Goal: Information Seeking & Learning: Learn about a topic

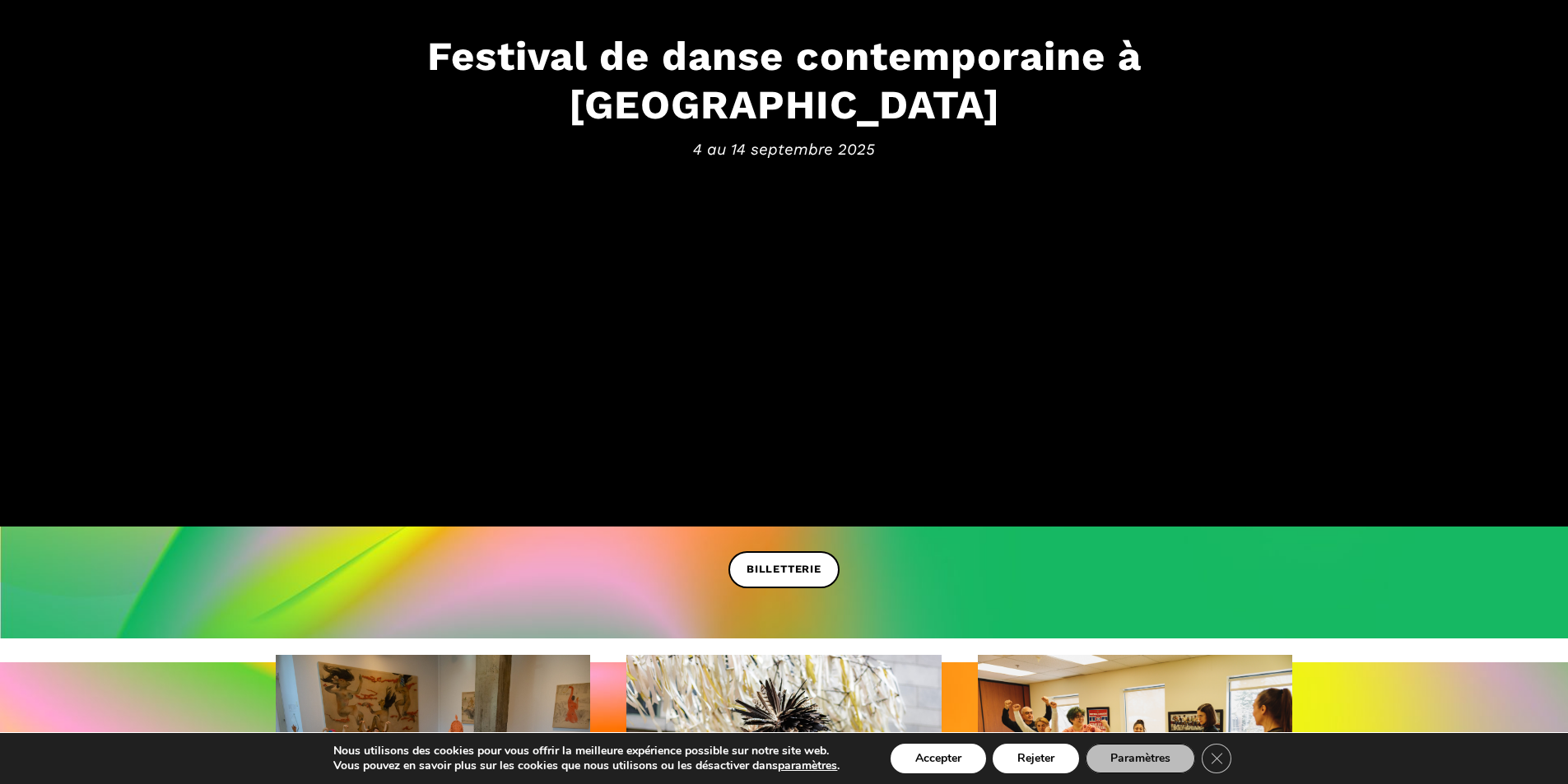
scroll to position [576, 0]
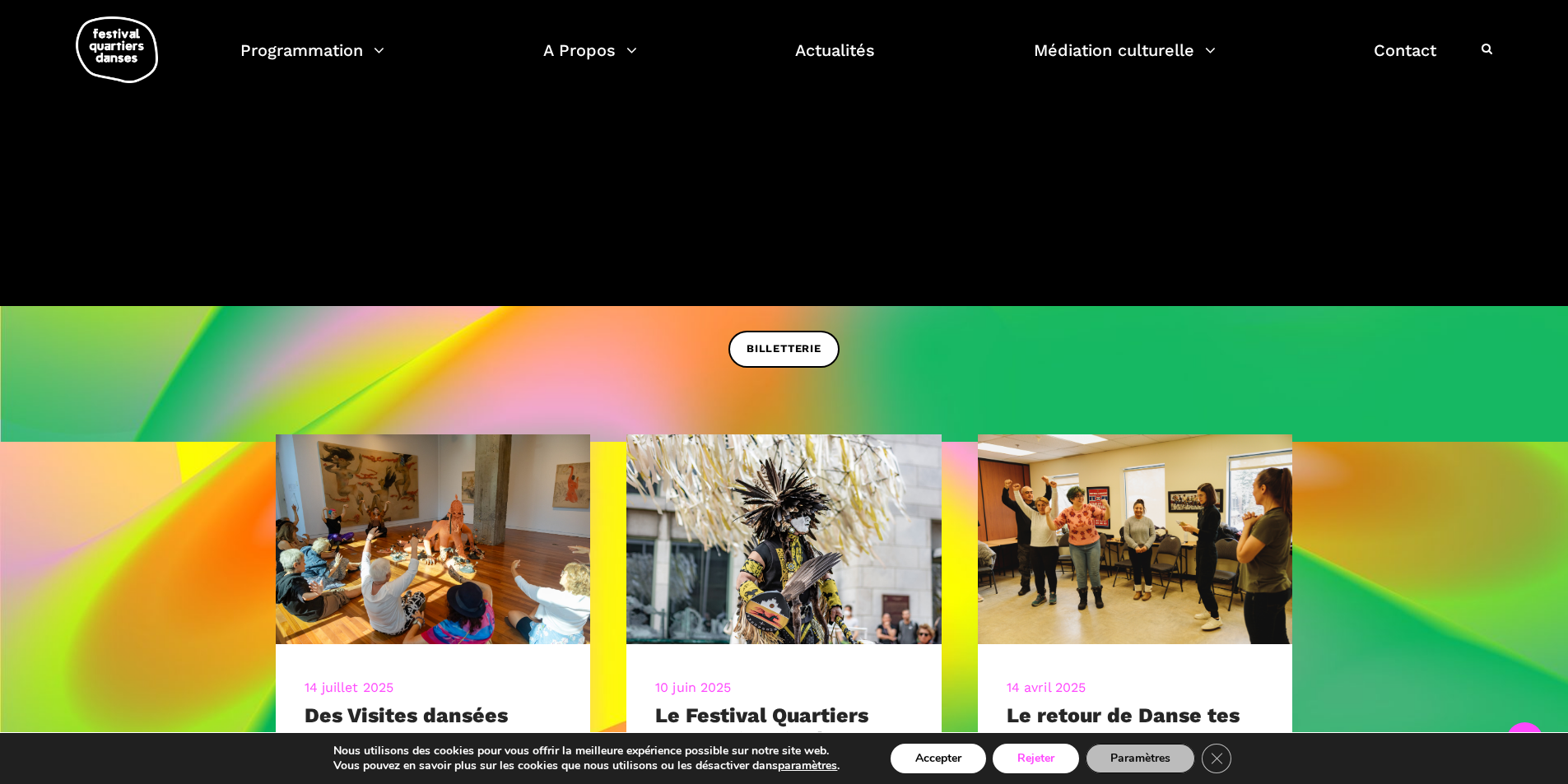
click at [1029, 754] on button "Rejeter" at bounding box center [1035, 759] width 87 height 30
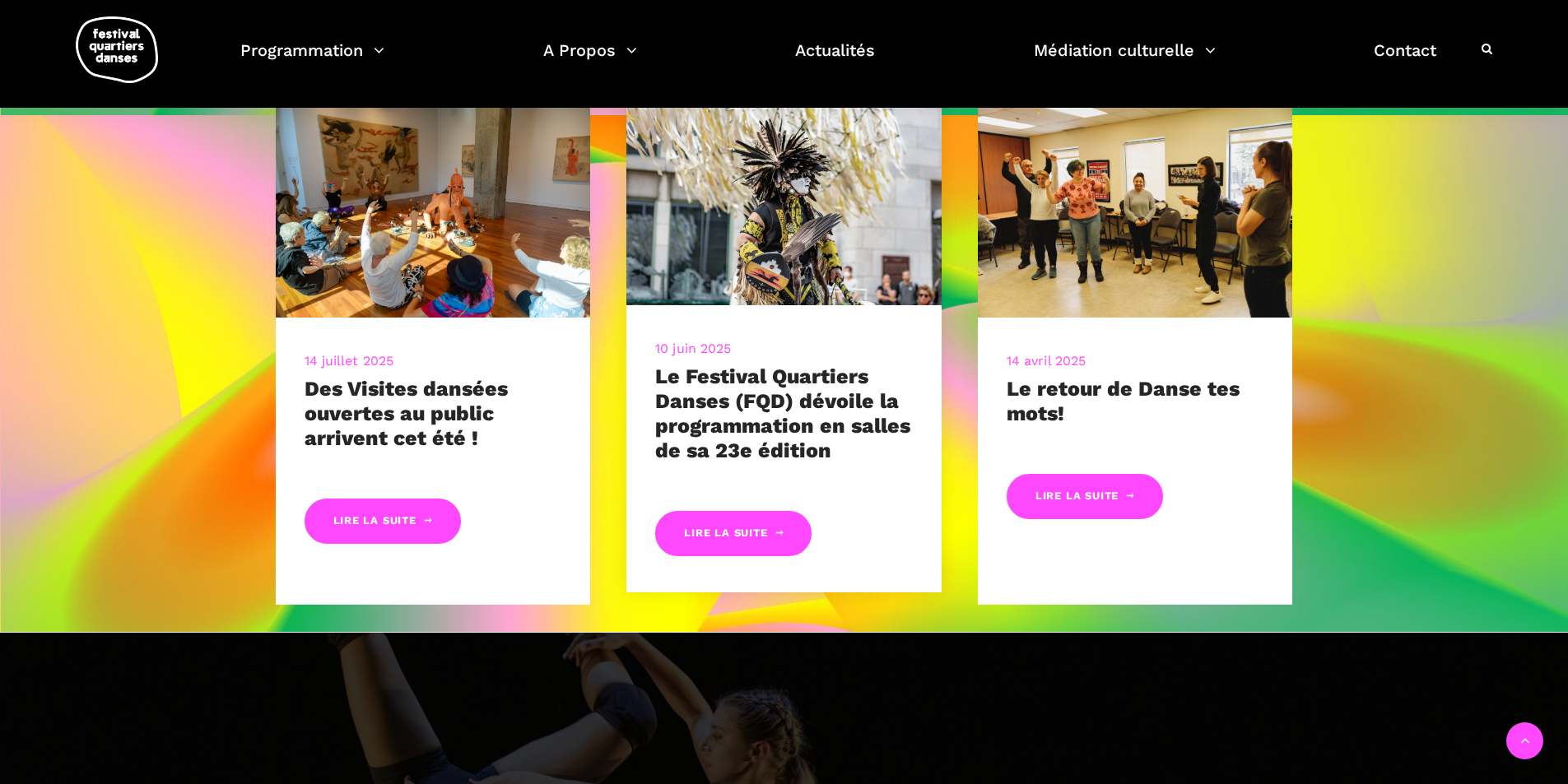
scroll to position [906, 0]
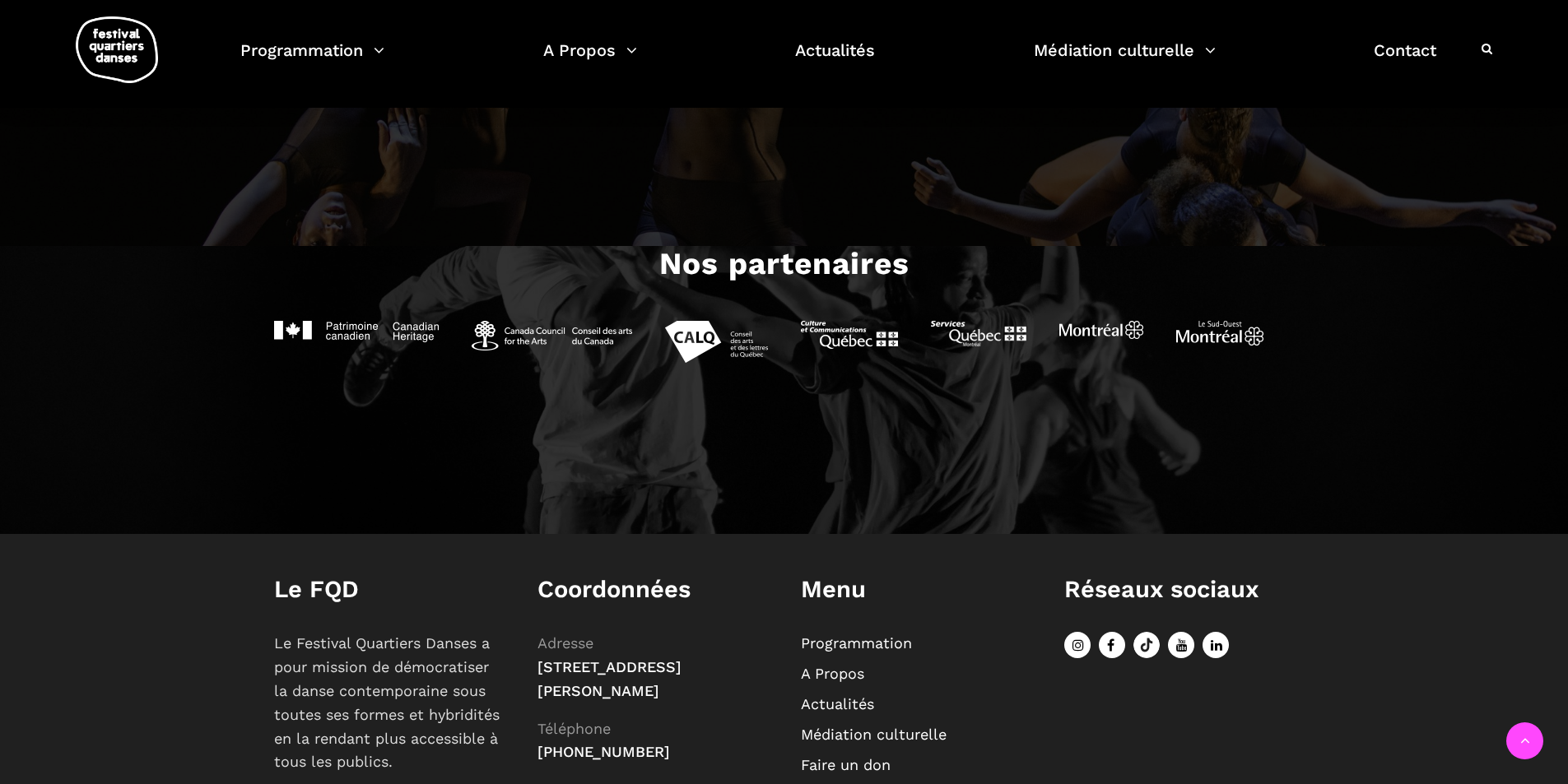
scroll to position [1676, 0]
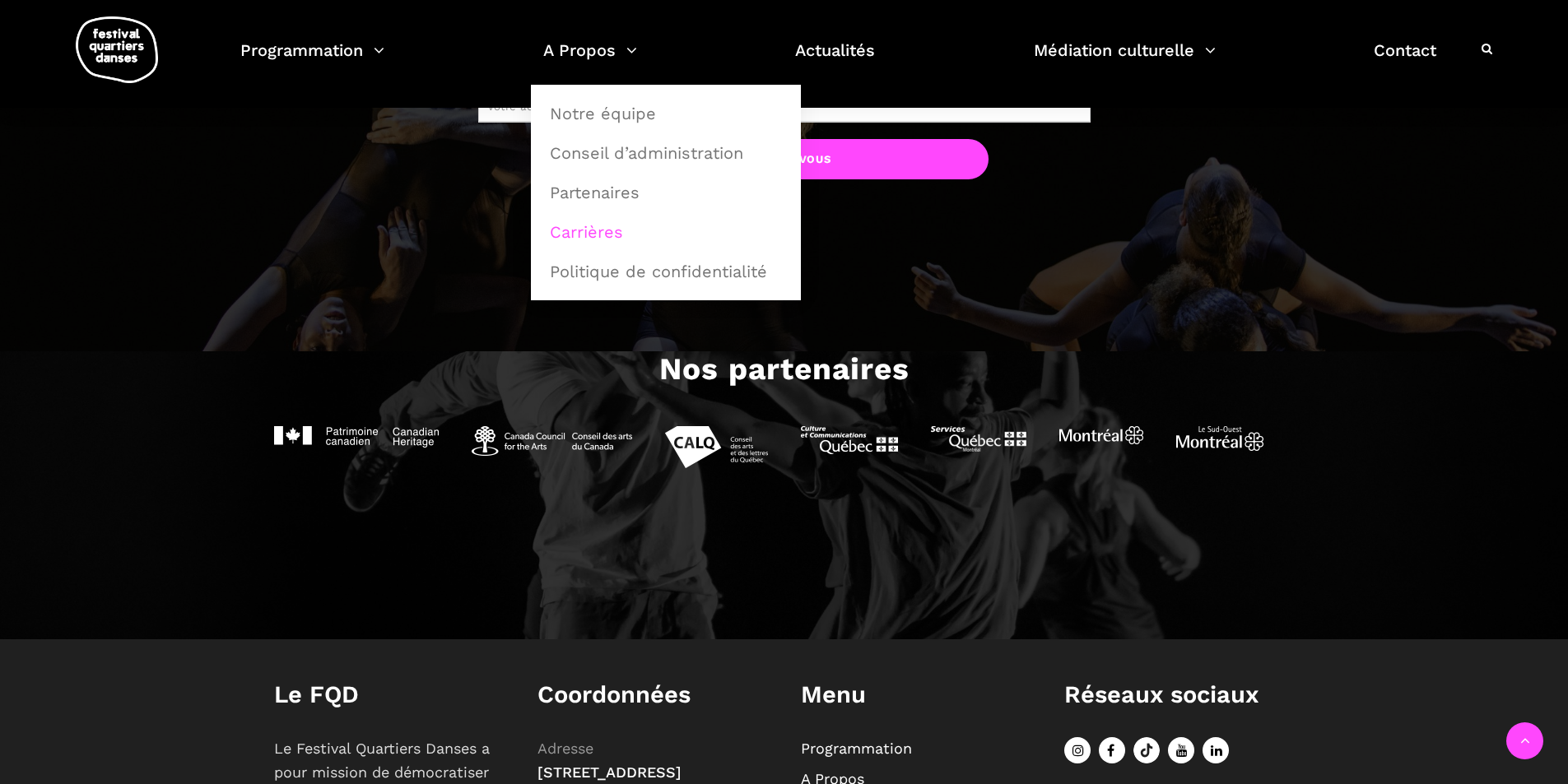
click at [591, 234] on link "Carrières" at bounding box center [666, 232] width 252 height 38
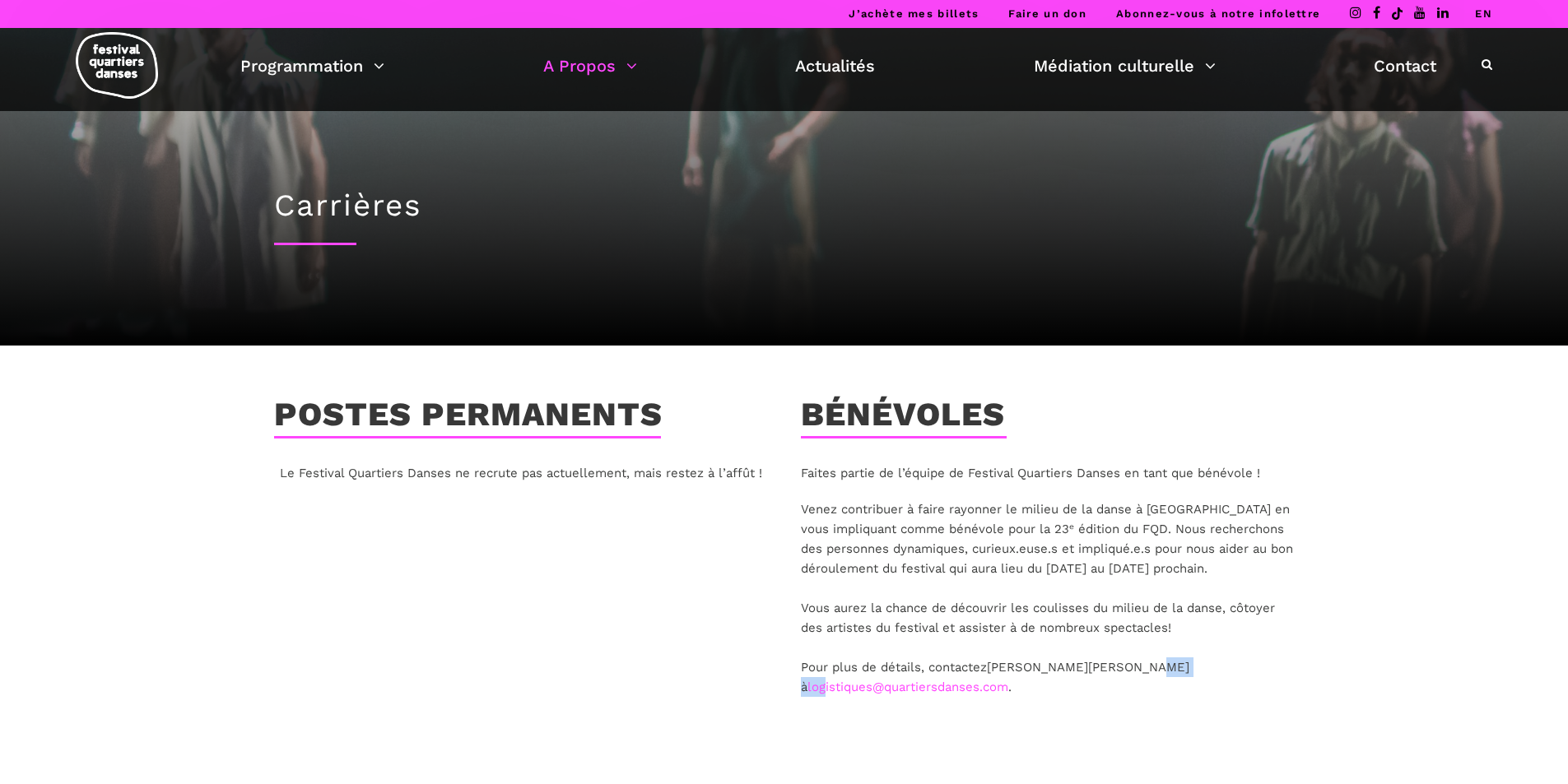
drag, startPoint x: 1107, startPoint y: 669, endPoint x: 1129, endPoint y: 671, distance: 22.1
click at [1129, 671] on p "Venez contribuer à faire rayonner le milieu de la danse à Montréal en vous impl…" at bounding box center [1047, 598] width 494 height 198
drag, startPoint x: 1397, startPoint y: 679, endPoint x: 1326, endPoint y: 671, distance: 71.4
click at [1397, 679] on div "Postes permanents Le Festival Quartiers Danses ne recrute pas actuellement, mai…" at bounding box center [784, 567] width 1568 height 343
drag, startPoint x: 1293, startPoint y: 667, endPoint x: 1110, endPoint y: 667, distance: 183.0
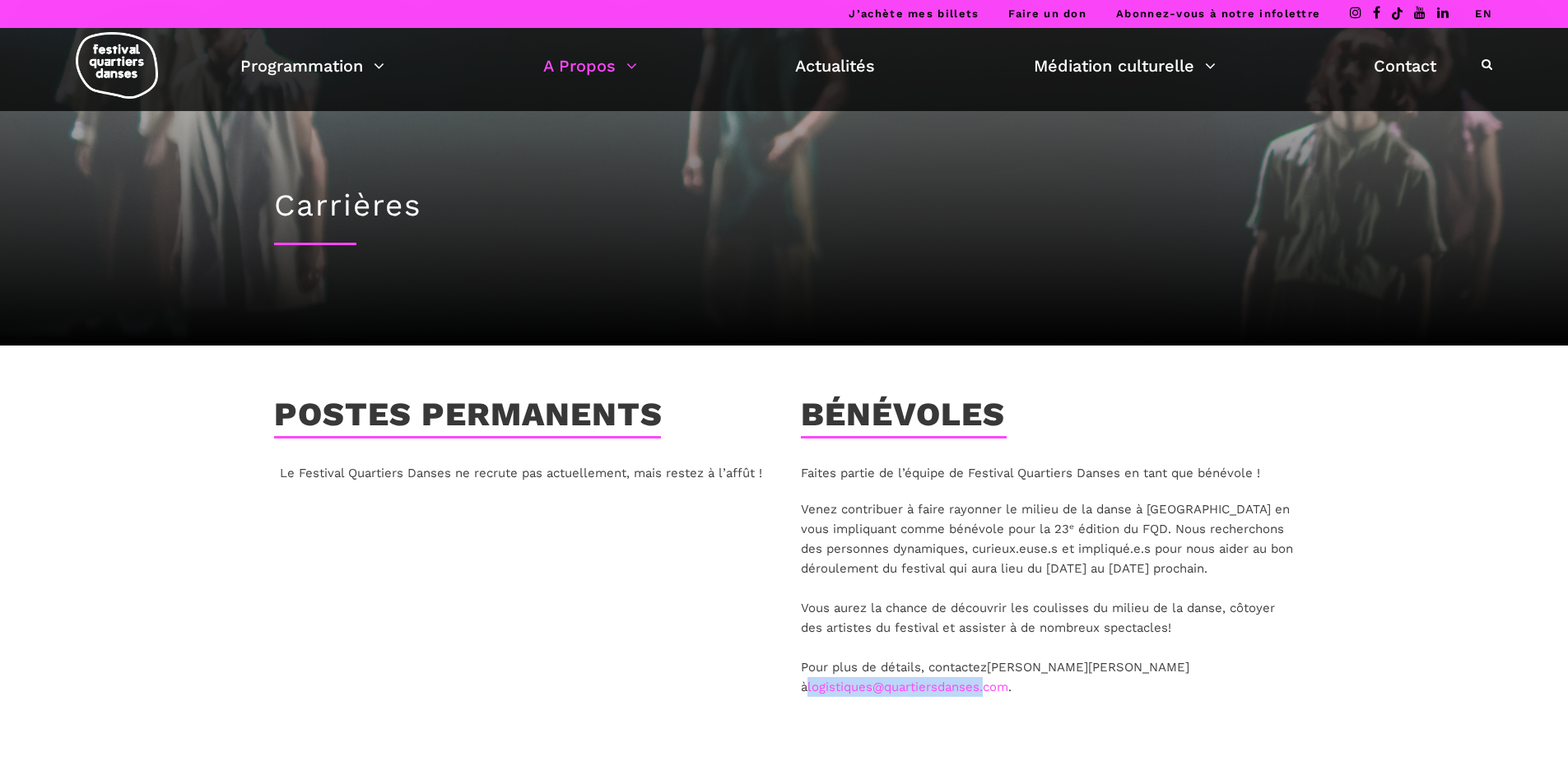
click at [1110, 667] on p "Venez contribuer à faire rayonner le milieu de la danse à Montréal en vous impl…" at bounding box center [1047, 598] width 494 height 198
click at [1119, 690] on p "Venez contribuer à faire rayonner le milieu de la danse à Montréal en vous impl…" at bounding box center [1047, 598] width 494 height 198
drag, startPoint x: 827, startPoint y: 689, endPoint x: 1111, endPoint y: 668, distance: 284.8
click at [1111, 668] on p "Venez contribuer à faire rayonner le milieu de la danse à Montréal en vous impl…" at bounding box center [1047, 598] width 494 height 198
copy link "logistiques@quartiersdanses. com"
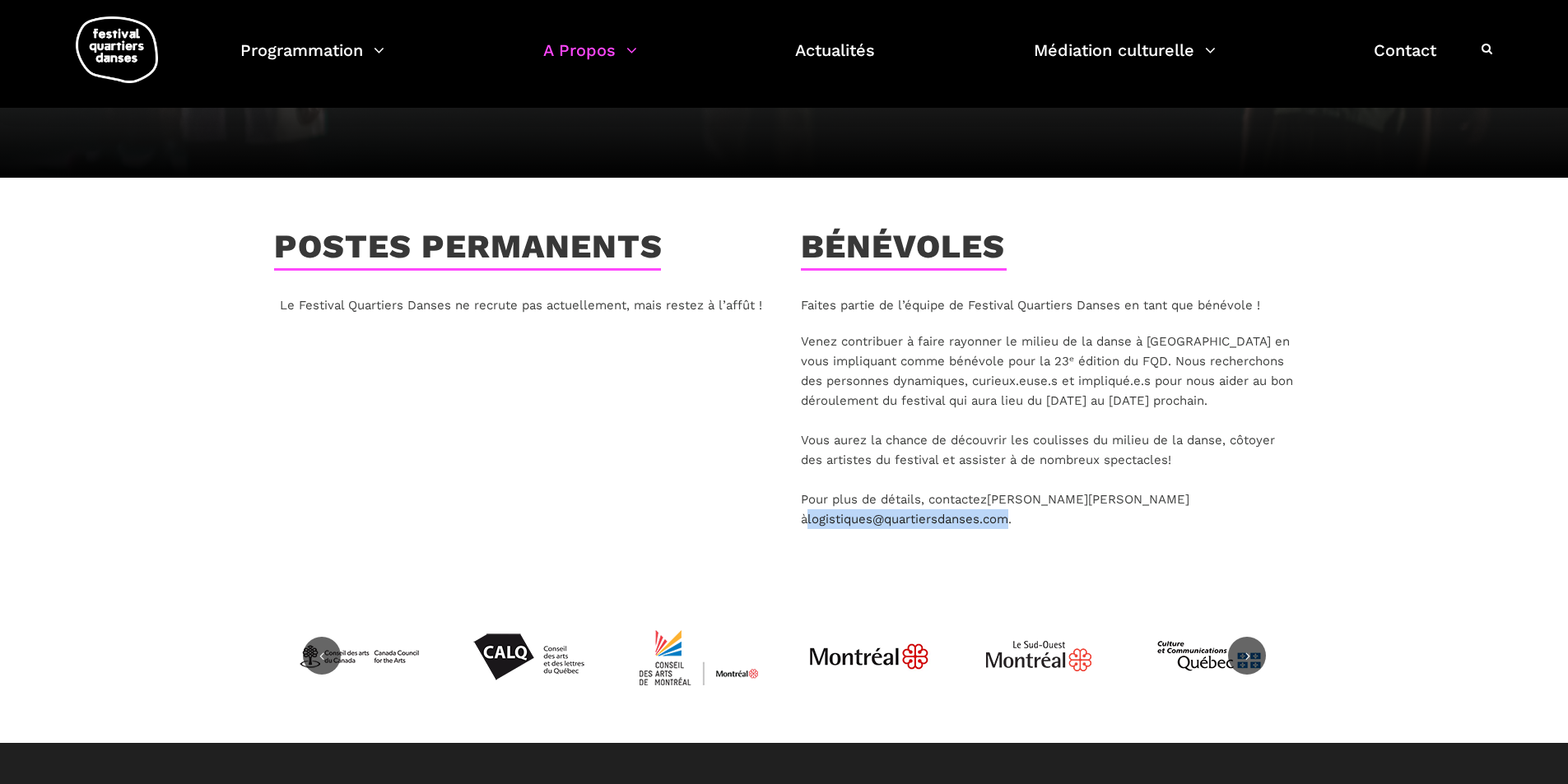
scroll to position [164, 0]
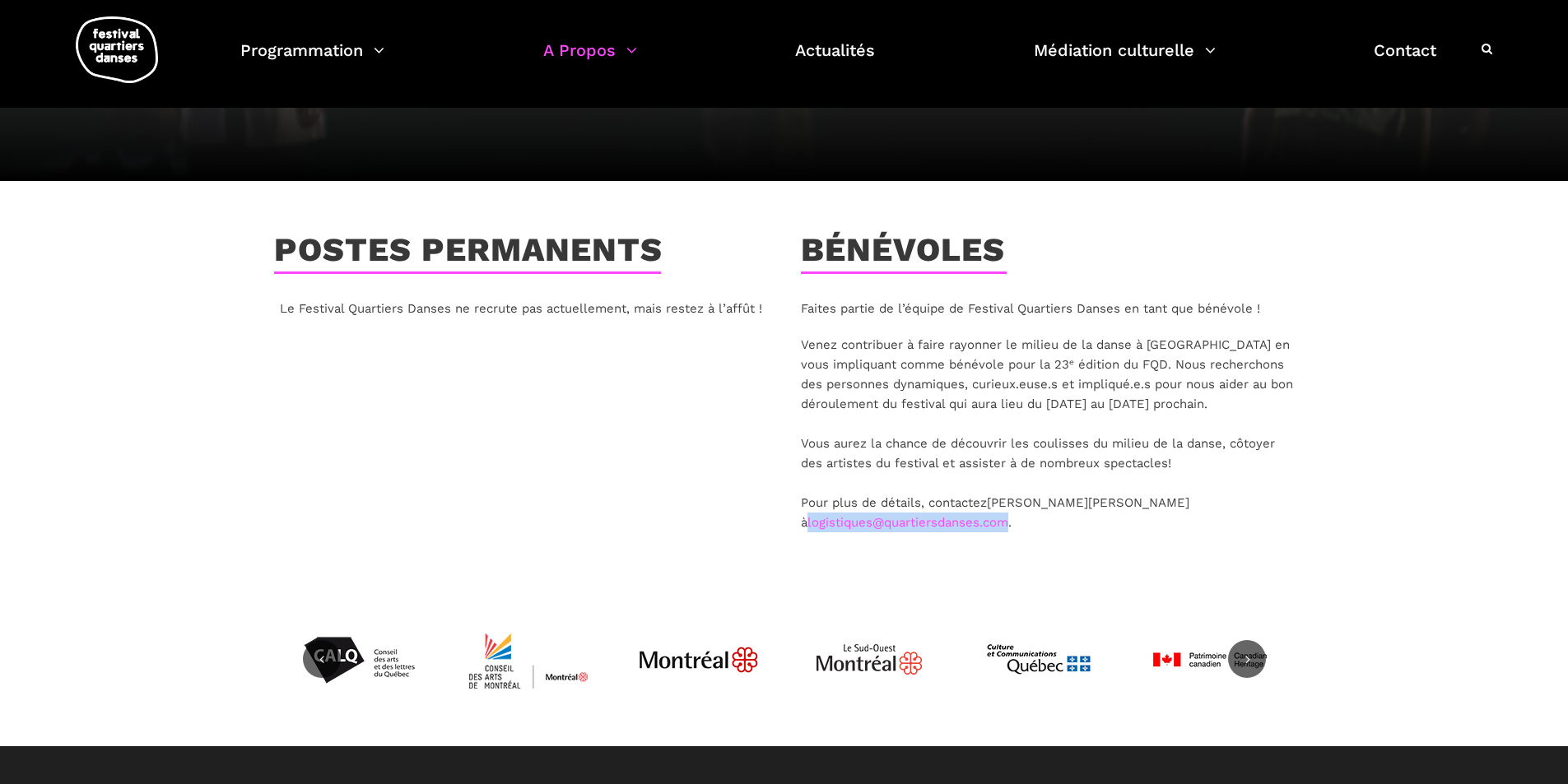
copy link "logistiques@quartiersdanses. com"
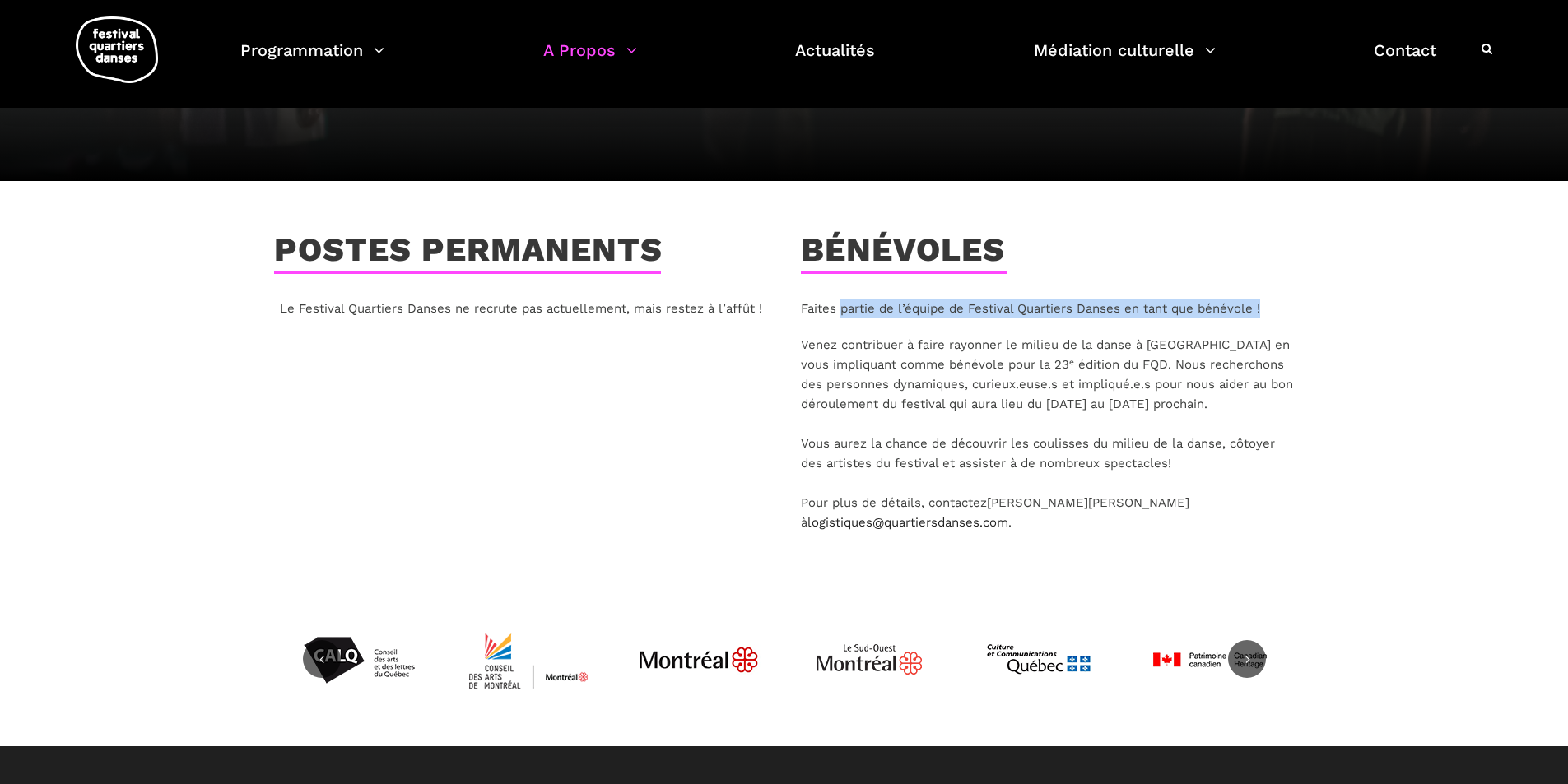
drag, startPoint x: 843, startPoint y: 309, endPoint x: 1275, endPoint y: 304, distance: 432.0
click at [1275, 304] on p "Faites partie de l’équipe de Festival Quartiers Danses en tant que bénévole !" at bounding box center [1047, 308] width 494 height 20
copy p "partie de l’équipe de Festival Quartiers Danses en tant que bénévole !"
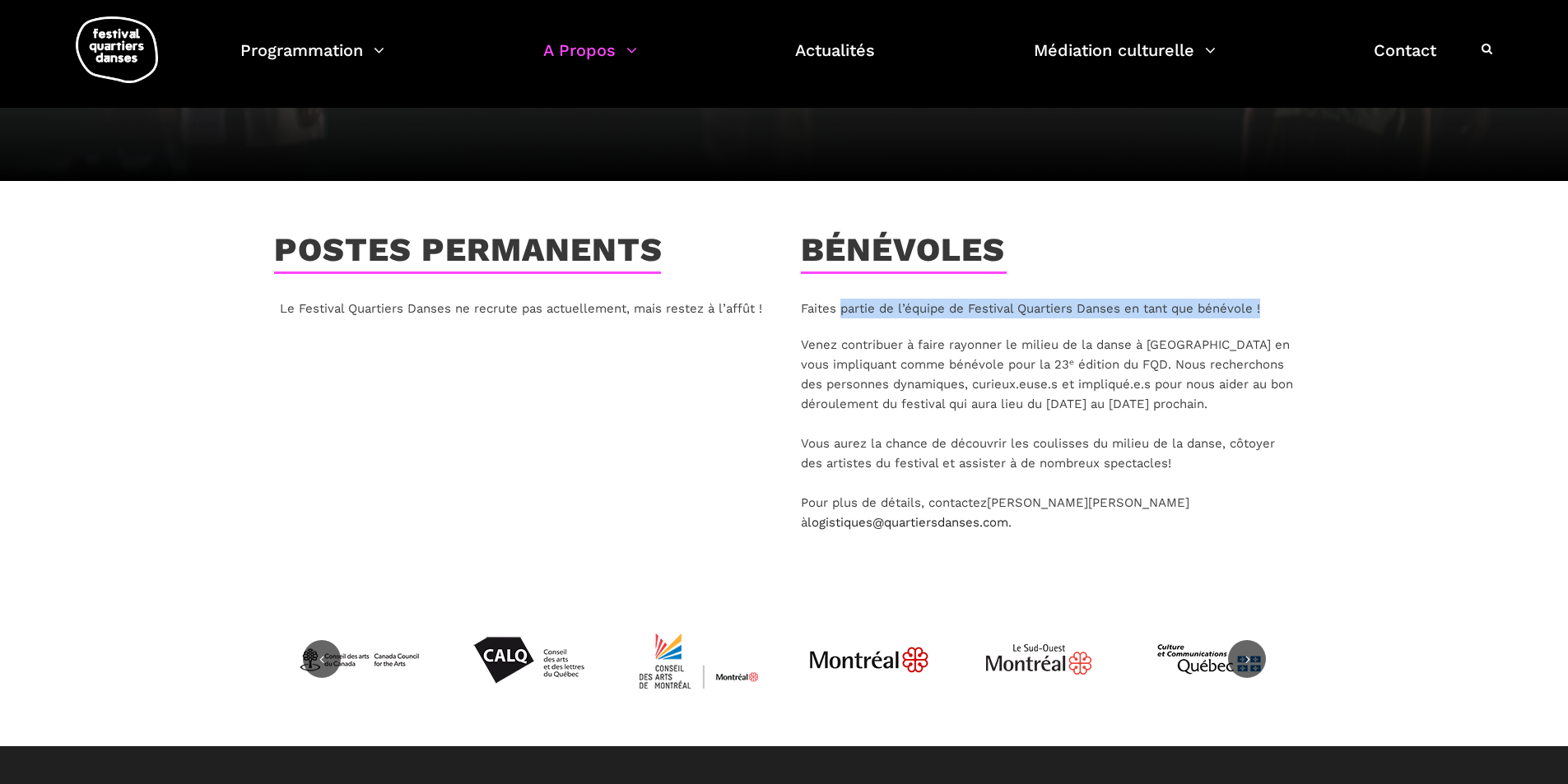
drag, startPoint x: 842, startPoint y: 343, endPoint x: 1194, endPoint y: 461, distance: 371.3
click at [1194, 461] on p "Venez contribuer à faire rayonner le milieu de la danse à Montréal en vous impl…" at bounding box center [1047, 434] width 494 height 198
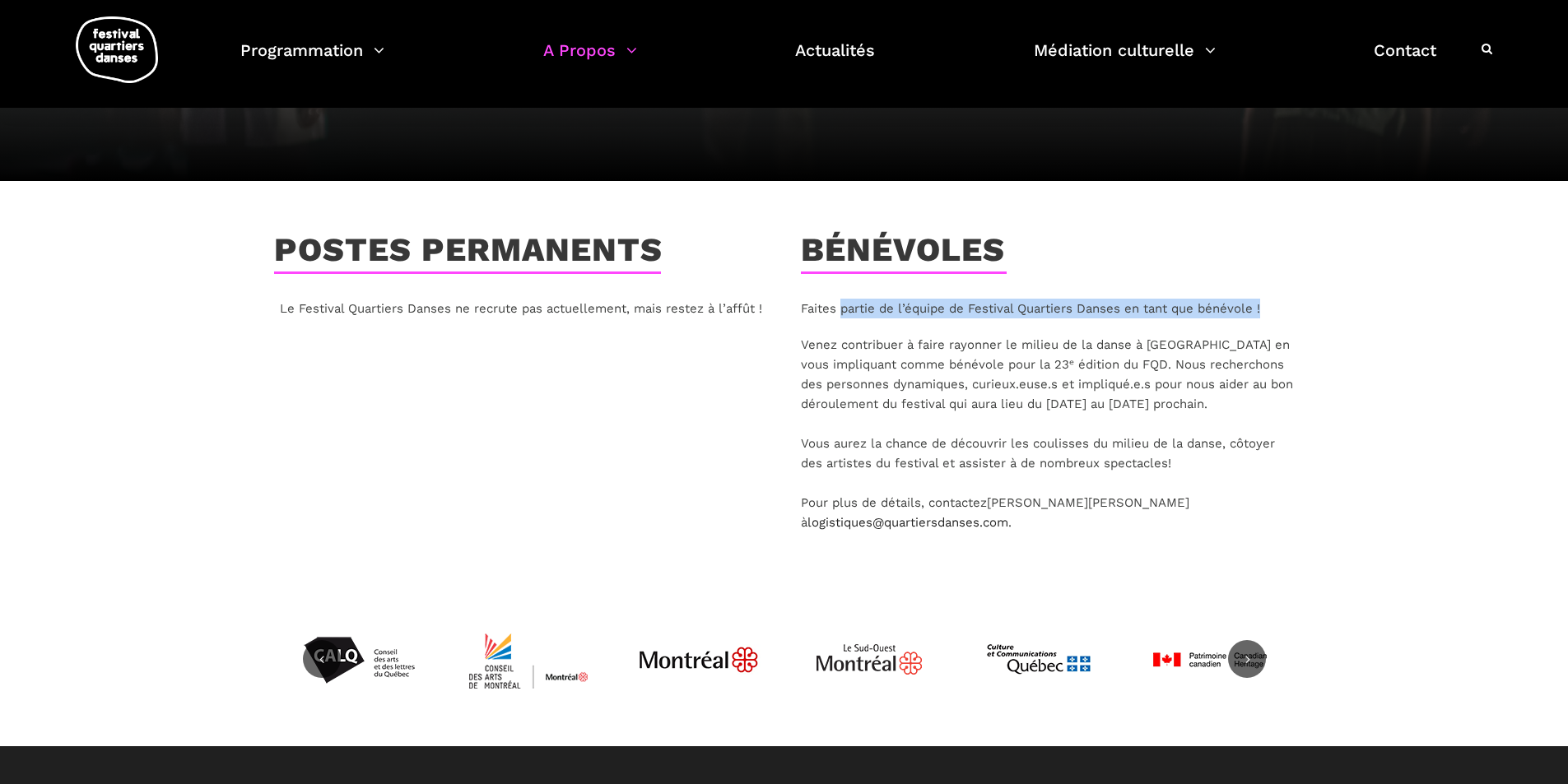
copy p "contribuer à faire rayonner le milieu de la danse à Montréal en vous impliquant…"
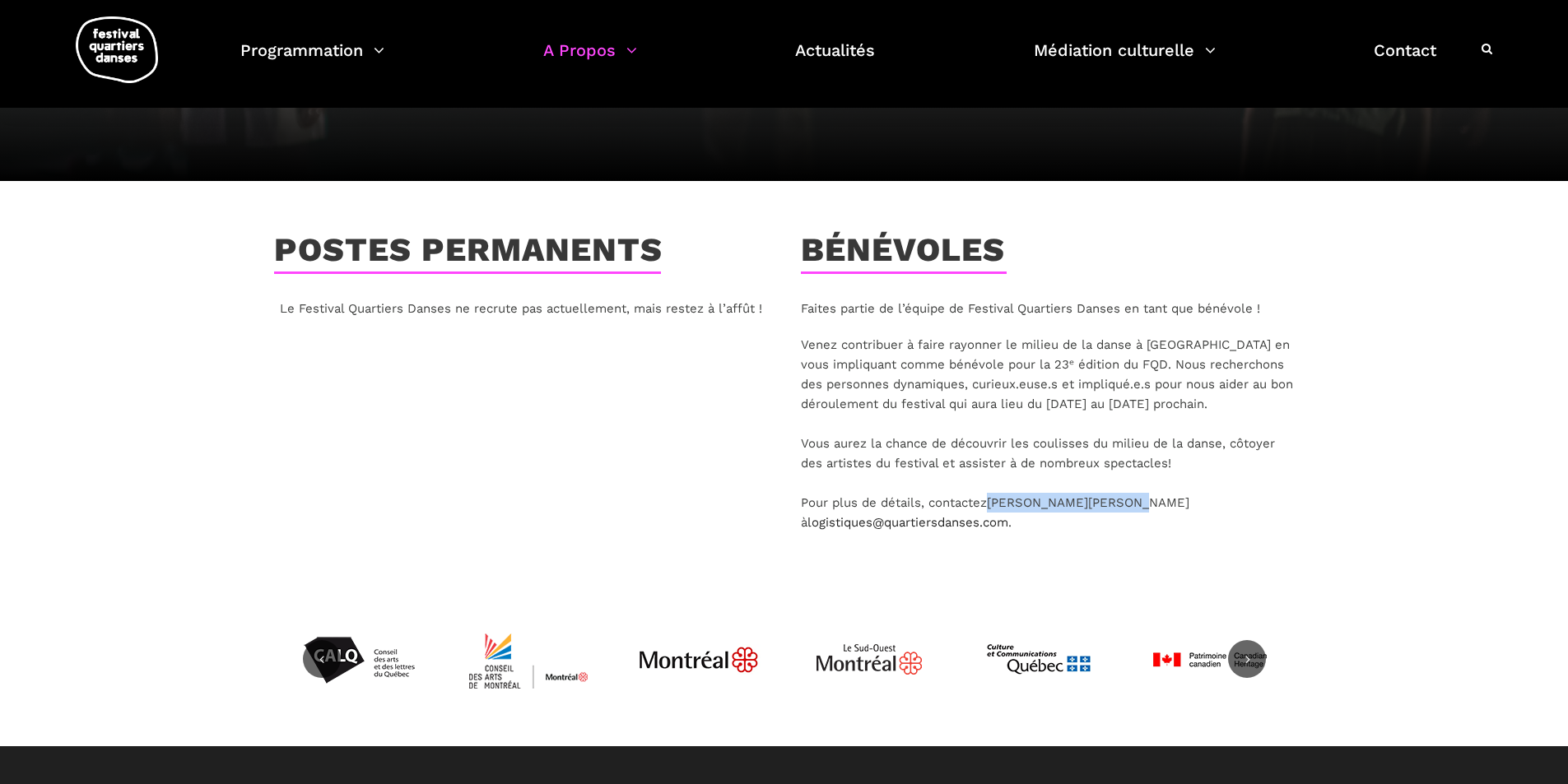
drag, startPoint x: 992, startPoint y: 501, endPoint x: 1095, endPoint y: 506, distance: 103.1
click at [1095, 506] on p "Venez contribuer à faire rayonner le milieu de la danse à Montréal en vous impl…" at bounding box center [1047, 434] width 494 height 198
copy p "Caroline Beaudry"
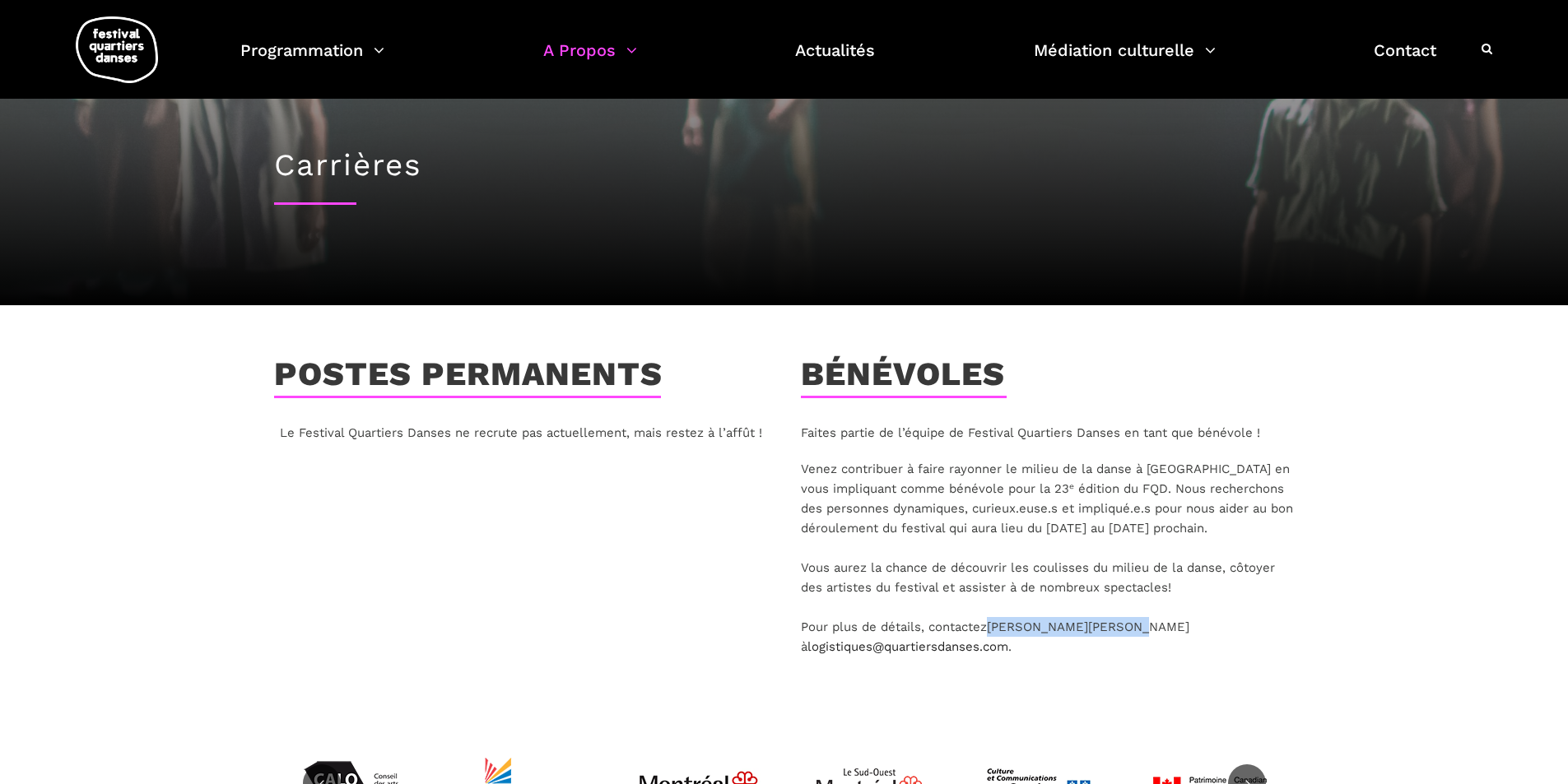
scroll to position [0, 0]
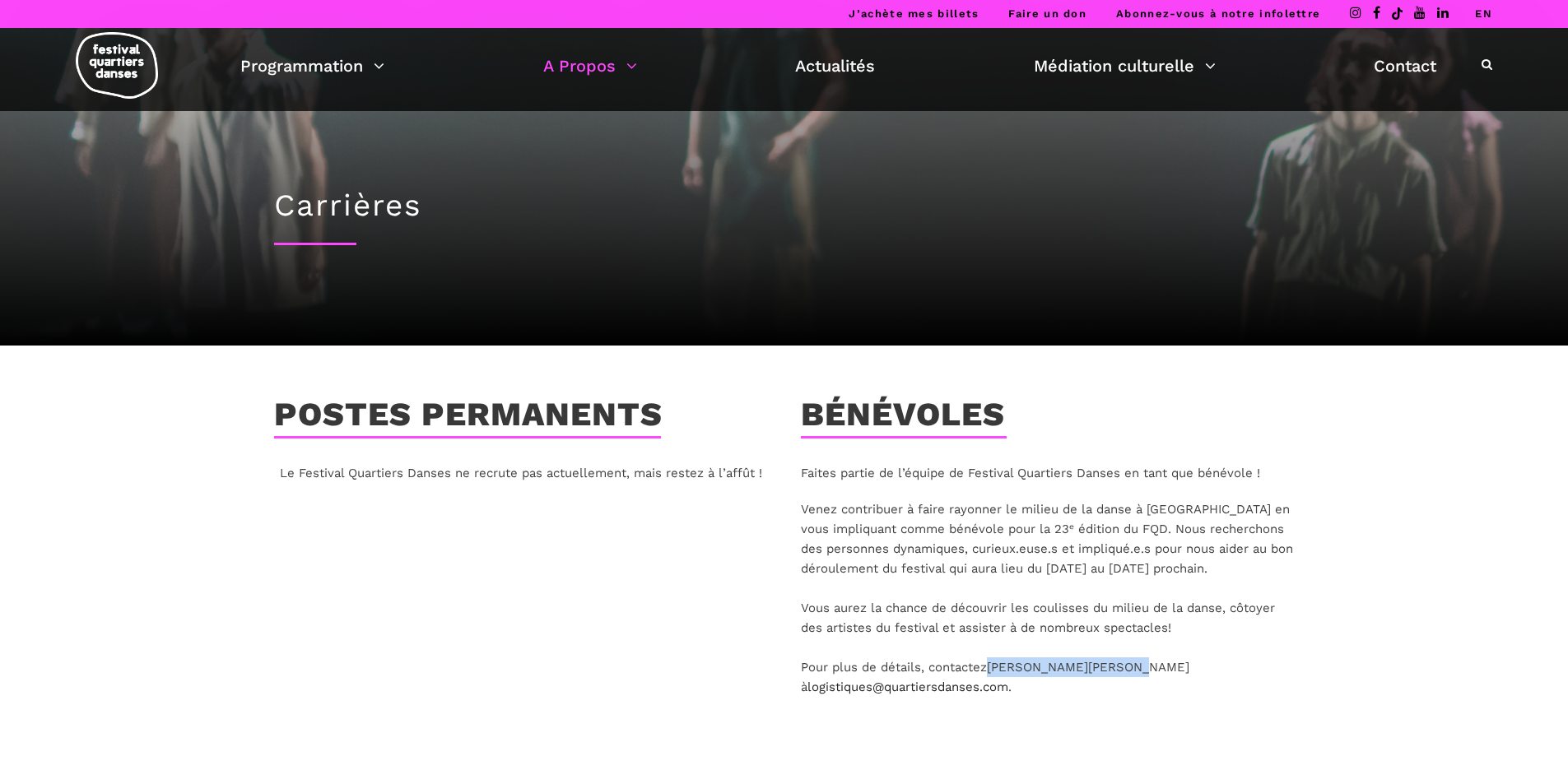
click at [1480, 7] on link "EN" at bounding box center [1484, 13] width 18 height 12
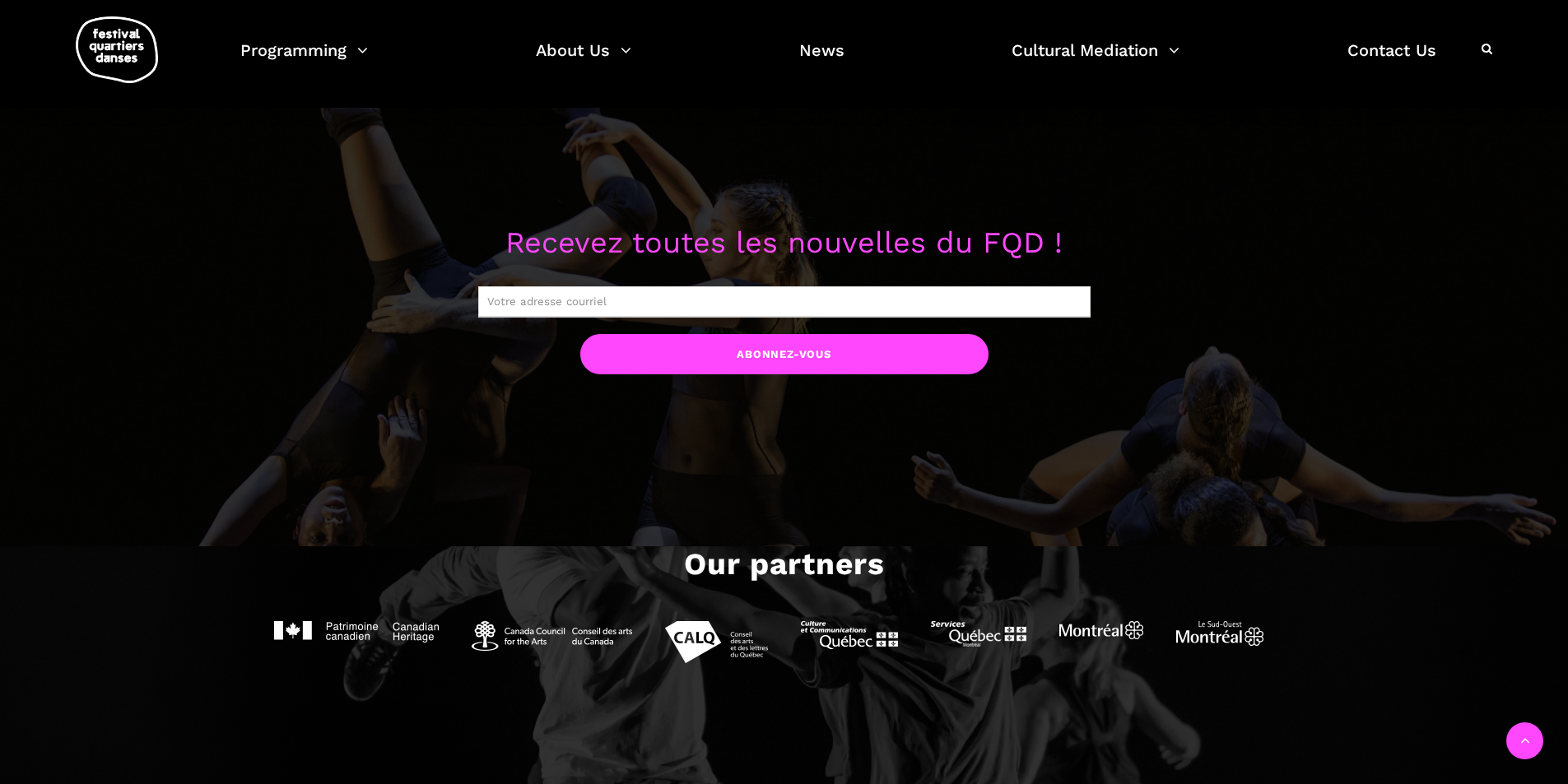
scroll to position [2006, 0]
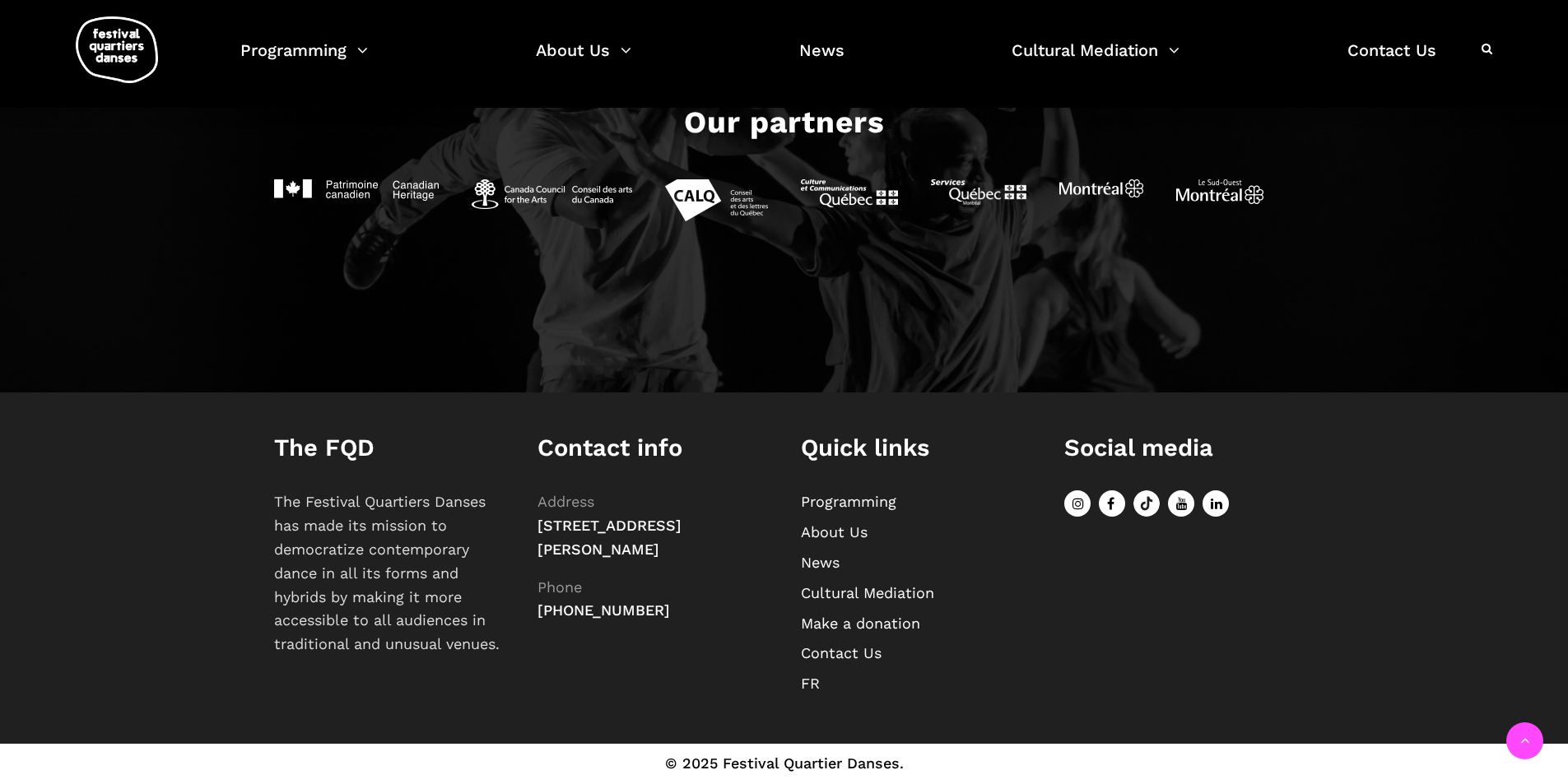
click at [826, 650] on link "Contact Us" at bounding box center [841, 654] width 80 height 18
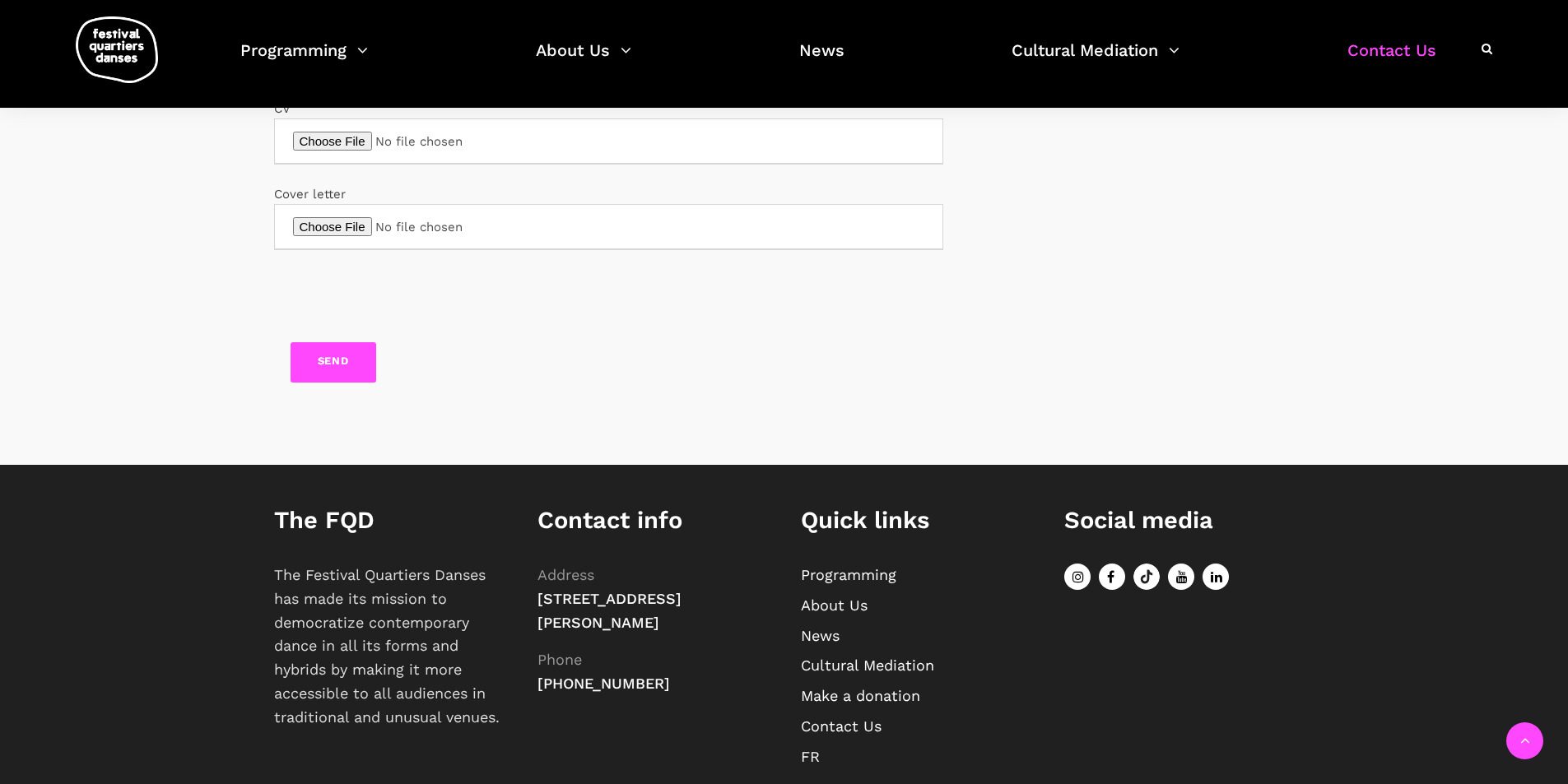
scroll to position [780, 0]
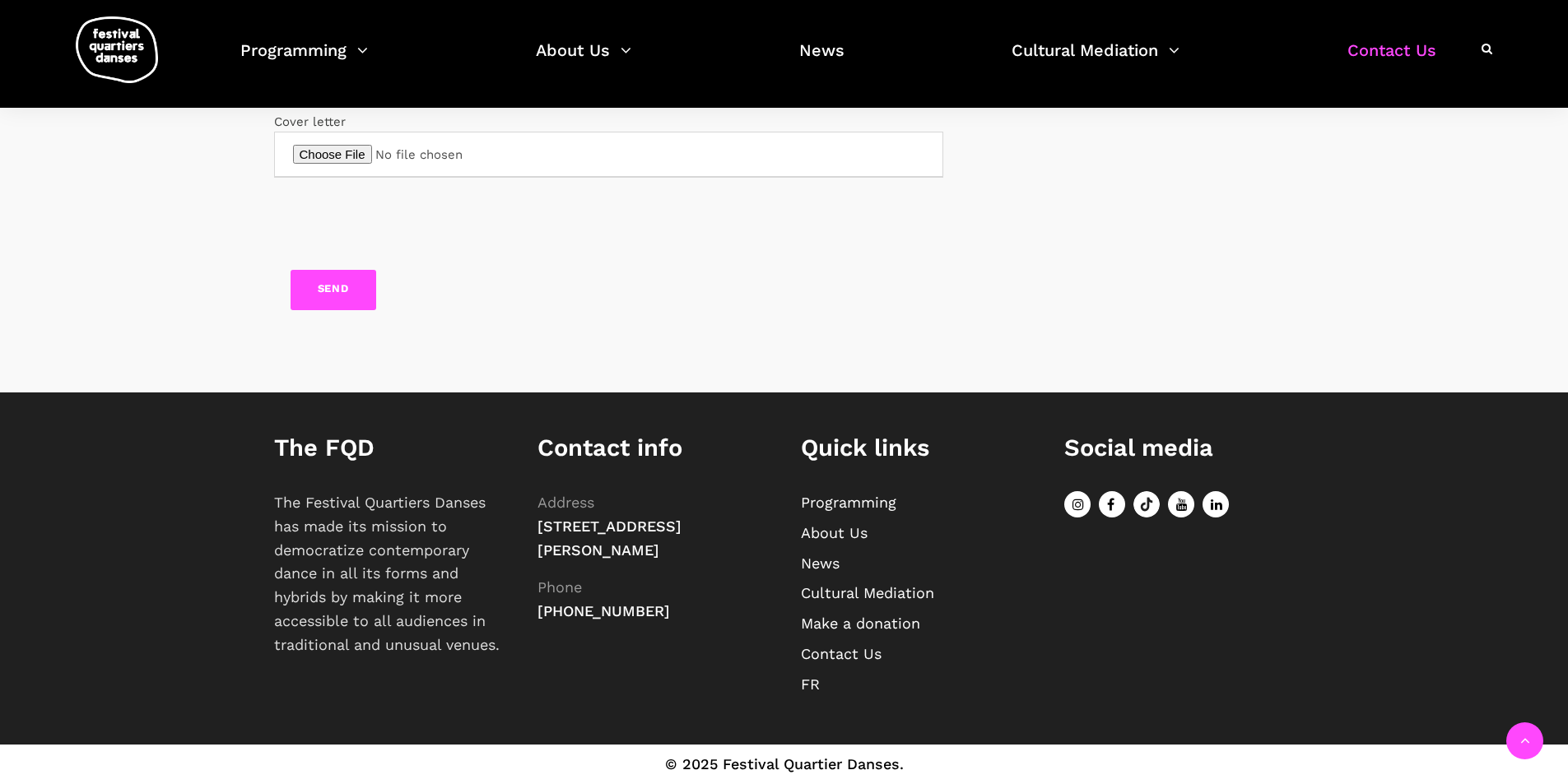
click at [841, 540] on link "About Us" at bounding box center [834, 533] width 66 height 18
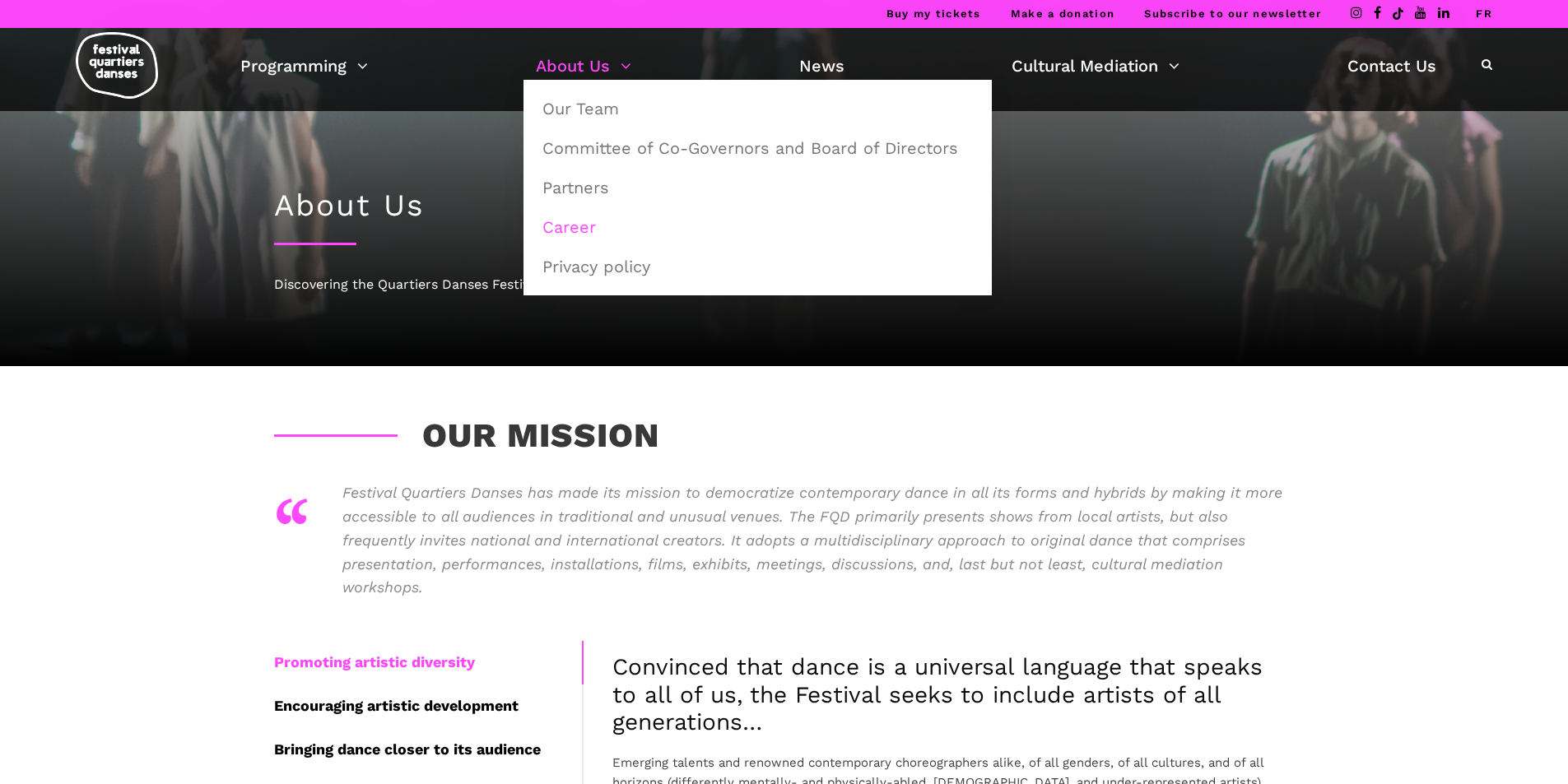
click at [571, 228] on link "Career" at bounding box center [758, 227] width 451 height 38
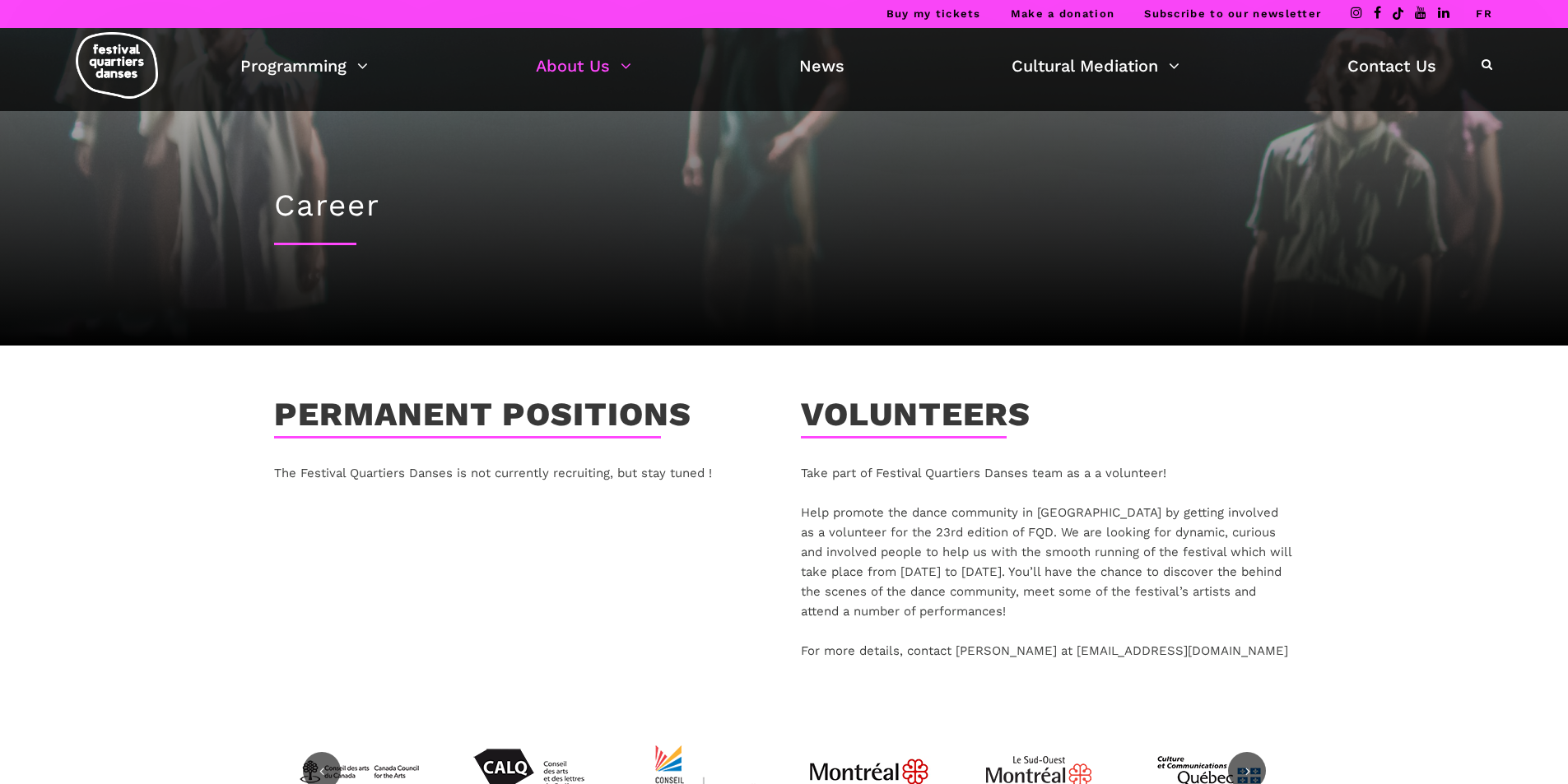
drag, startPoint x: 836, startPoint y: 472, endPoint x: 1203, endPoint y: 481, distance: 367.1
click at [1203, 481] on div "Take part of Festival Quartiers Danses team as a a volunteer!" at bounding box center [1047, 473] width 494 height 20
copy div "part of Festival Quartiers Danses team as a a volunteer!"
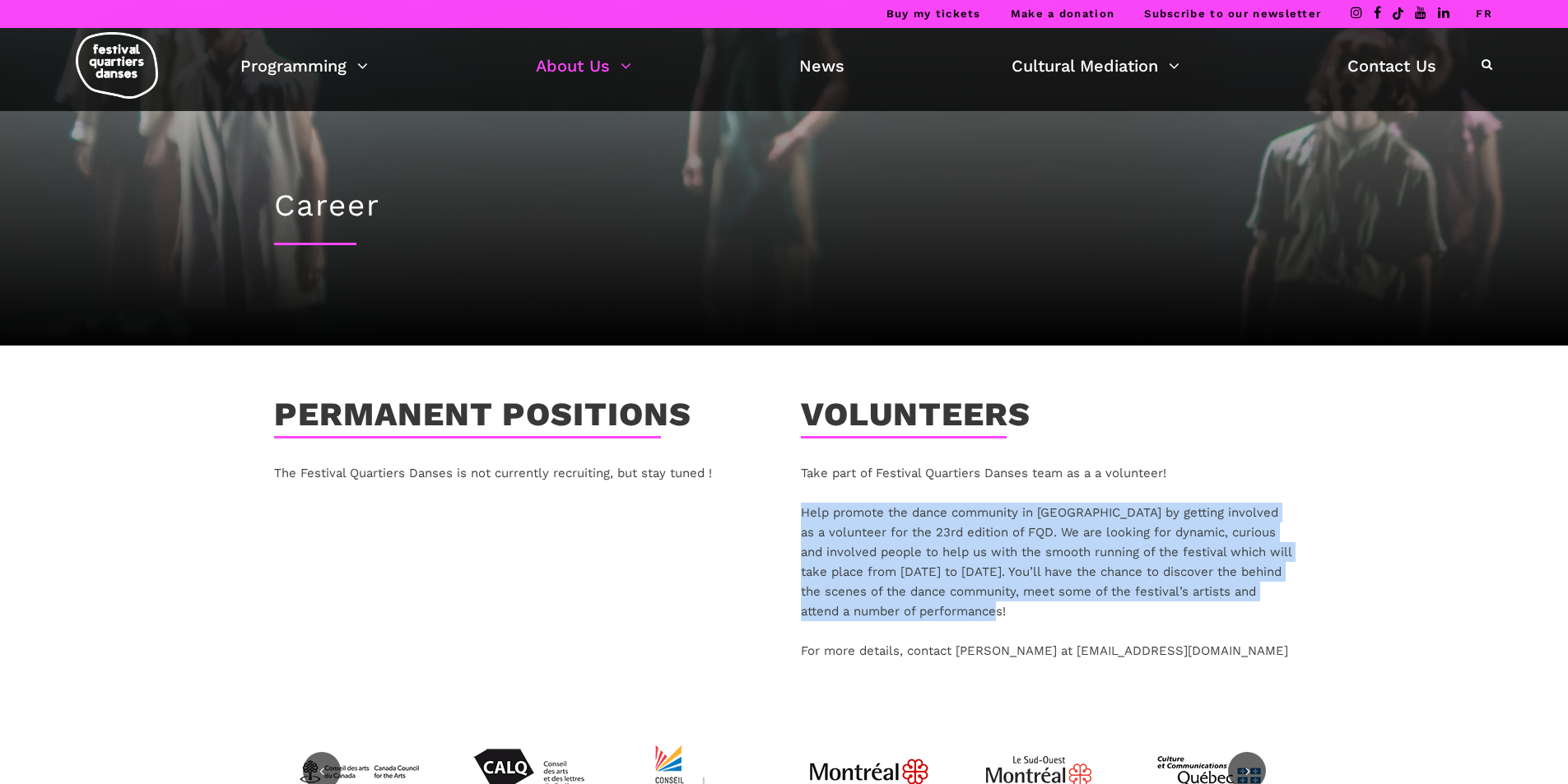
drag, startPoint x: 799, startPoint y: 509, endPoint x: 1077, endPoint y: 608, distance: 295.1
click at [1077, 608] on div "Take part of Festival Quartiers Danses team as a a volunteer! Help promote the …" at bounding box center [1047, 575] width 527 height 222
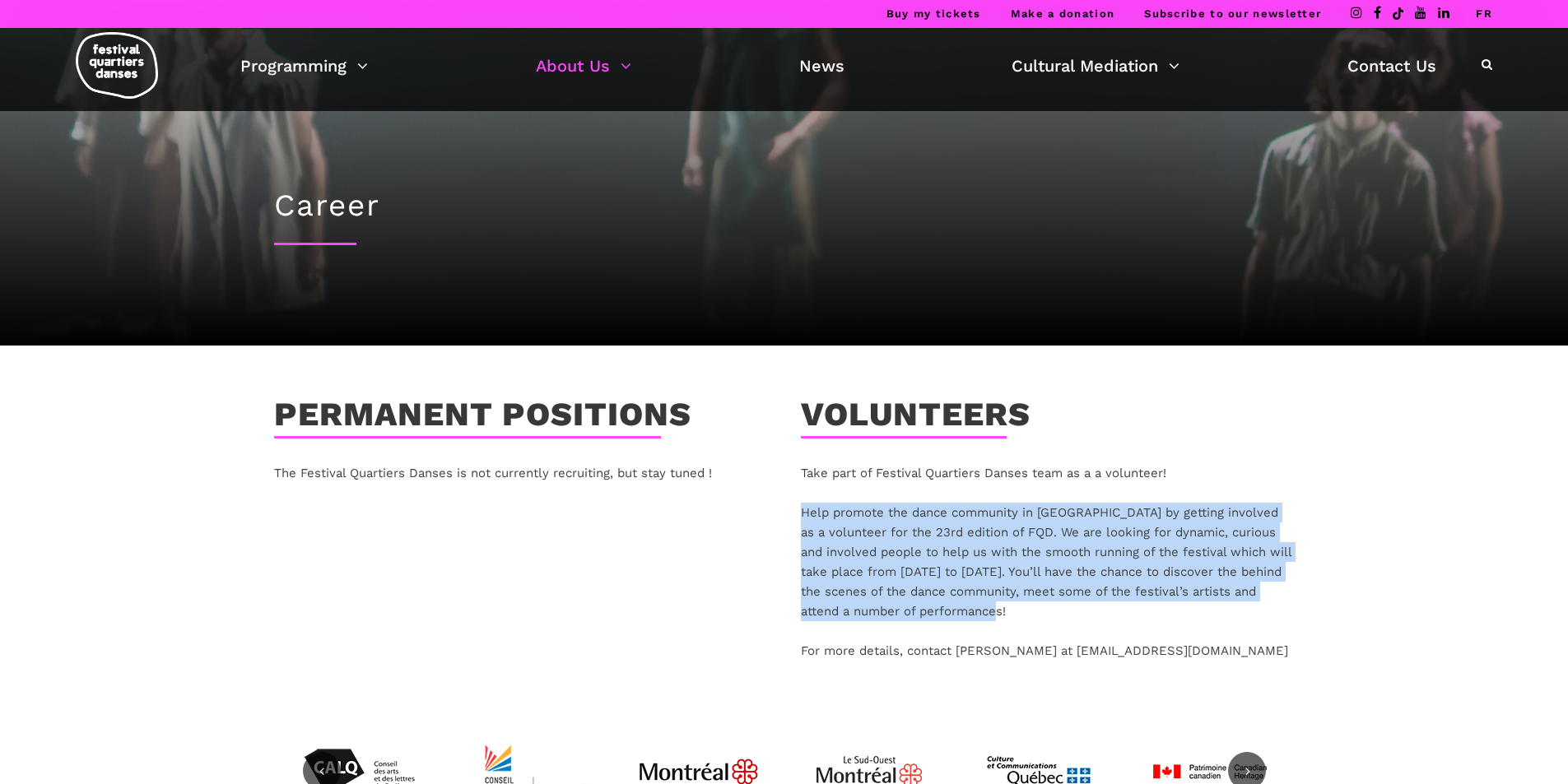
copy div "Help promote the dance community in [GEOGRAPHIC_DATA] by getting involved as a …"
click at [983, 547] on div "Help promote the dance community in [GEOGRAPHIC_DATA] by getting involved as a …" at bounding box center [1047, 562] width 494 height 118
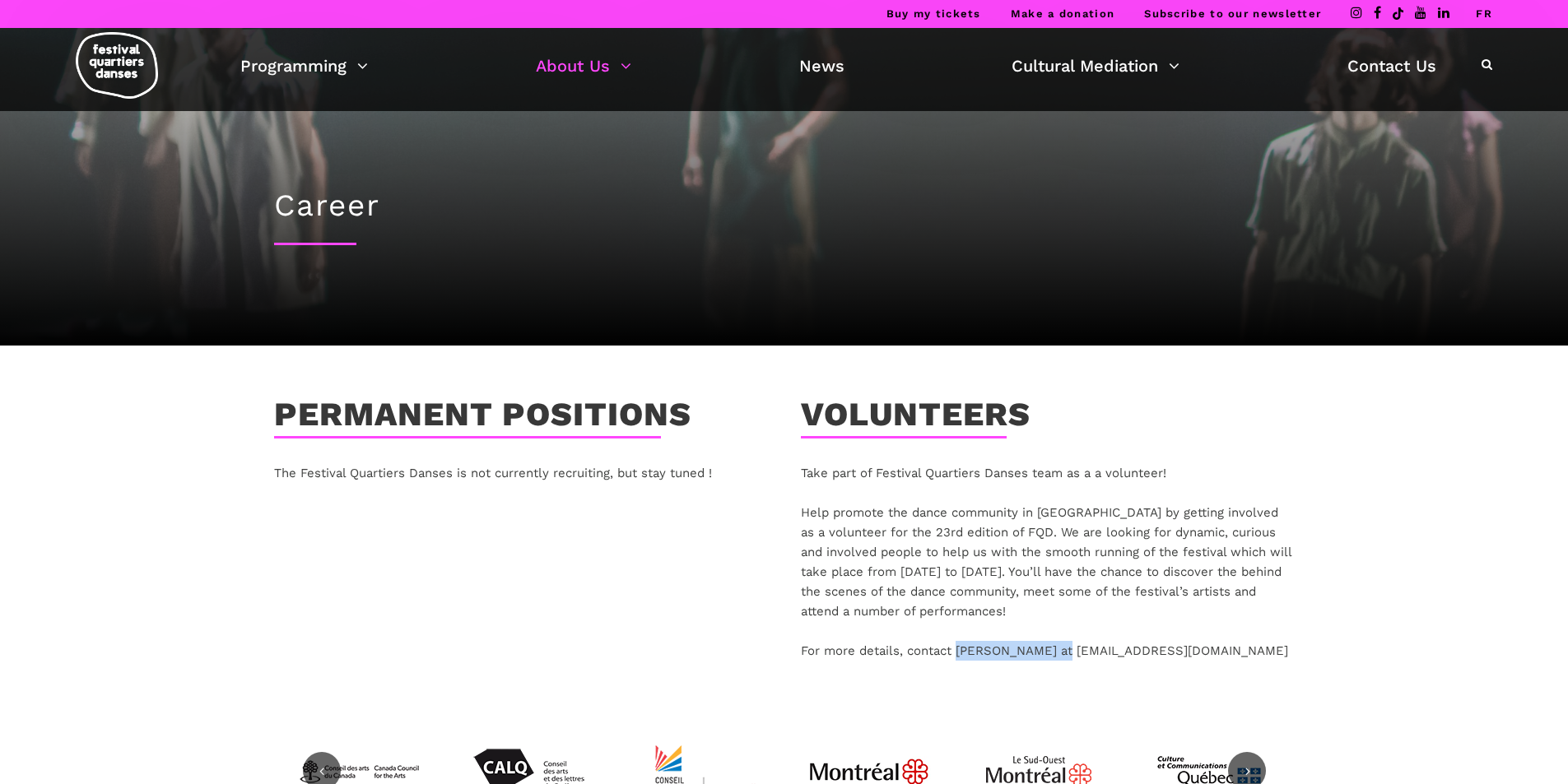
drag, startPoint x: 957, startPoint y: 650, endPoint x: 1057, endPoint y: 649, distance: 100.0
click at [1057, 649] on div "For more details, contact [PERSON_NAME] at [EMAIL_ADDRESS][DOMAIN_NAME]" at bounding box center [1047, 651] width 494 height 20
click at [399, 618] on div "Permanent positions The Festival Quartiers Danses is not currently recruiting, …" at bounding box center [521, 541] width 527 height 290
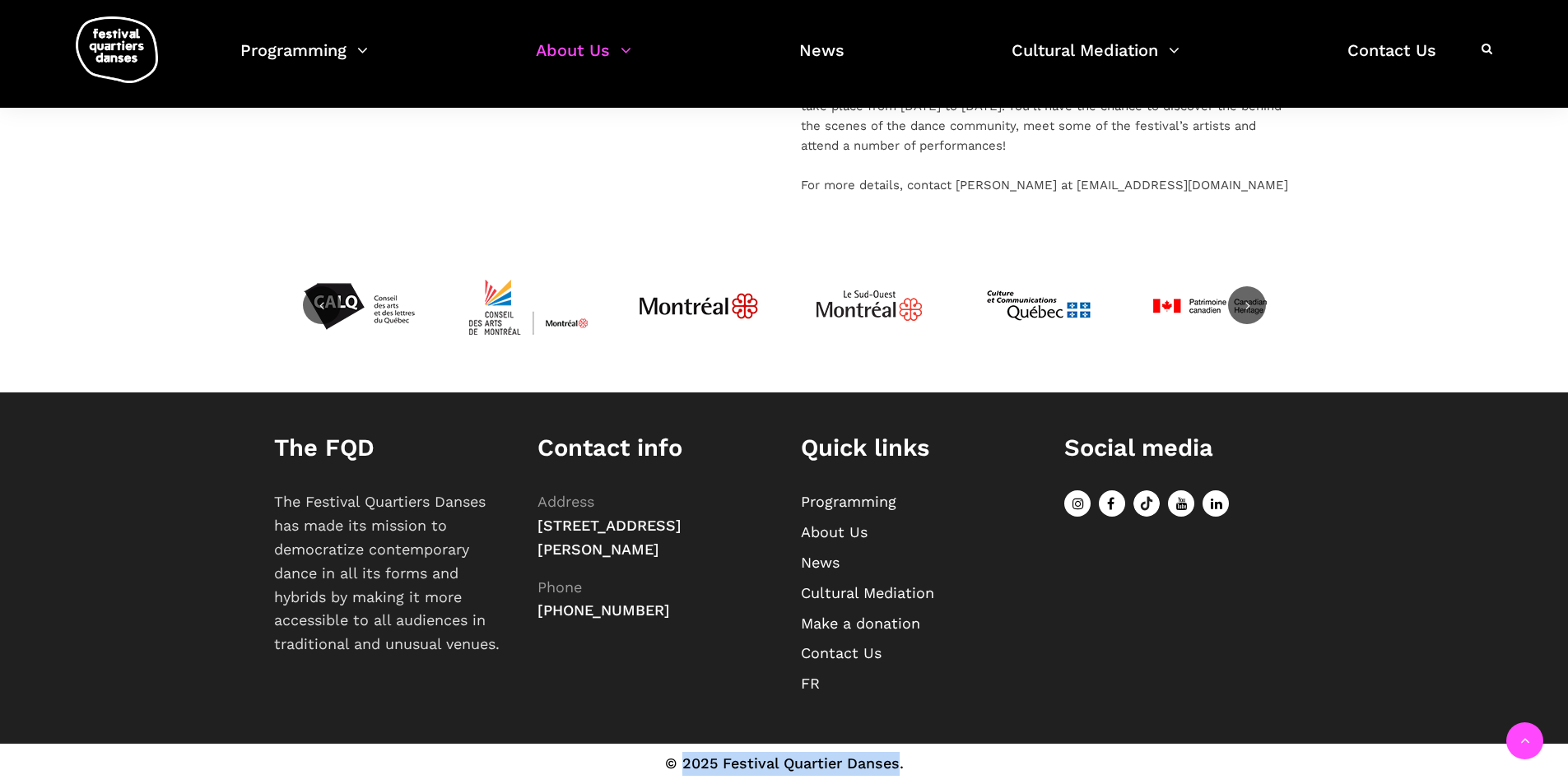
drag, startPoint x: 682, startPoint y: 764, endPoint x: 897, endPoint y: 767, distance: 215.0
click at [897, 767] on div "© 2025 Festival Quartier Danses." at bounding box center [784, 764] width 1054 height 24
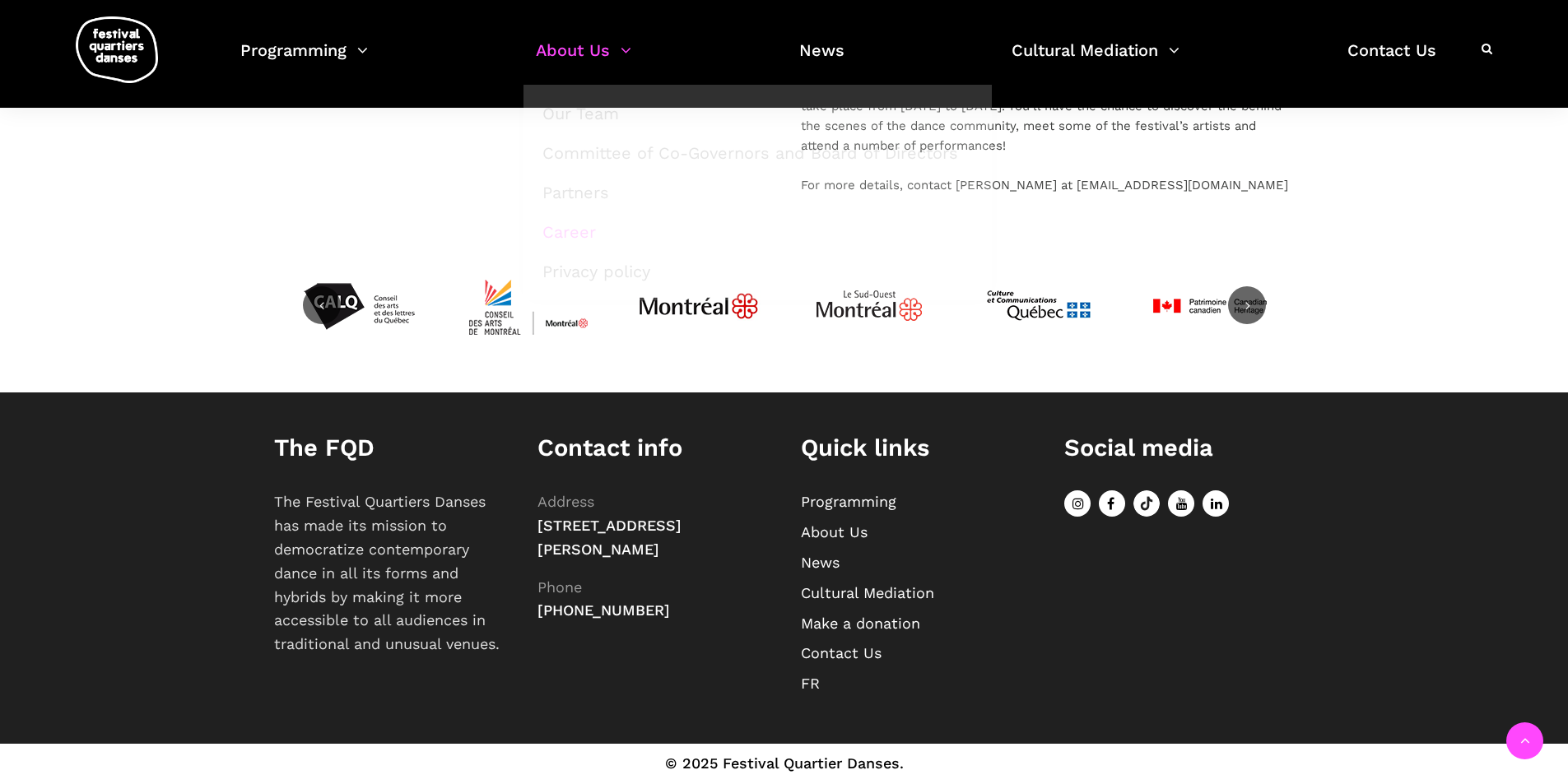
click at [209, 257] on div at bounding box center [784, 318] width 1568 height 148
